Goal: Navigation & Orientation: Find specific page/section

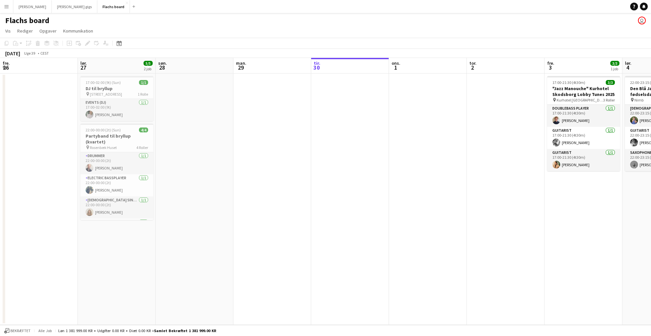
scroll to position [0, 155]
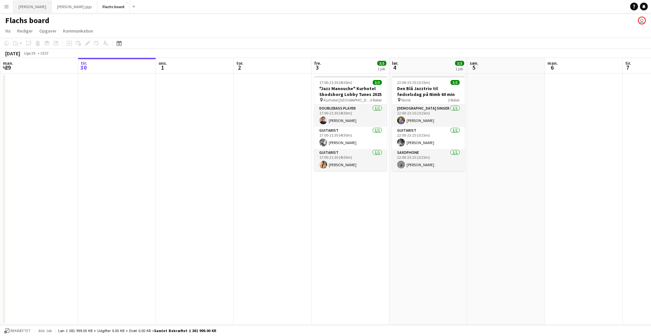
click at [30, 10] on button "Asger Gigs Luk" at bounding box center [32, 6] width 38 height 13
